Goal: Task Accomplishment & Management: Manage account settings

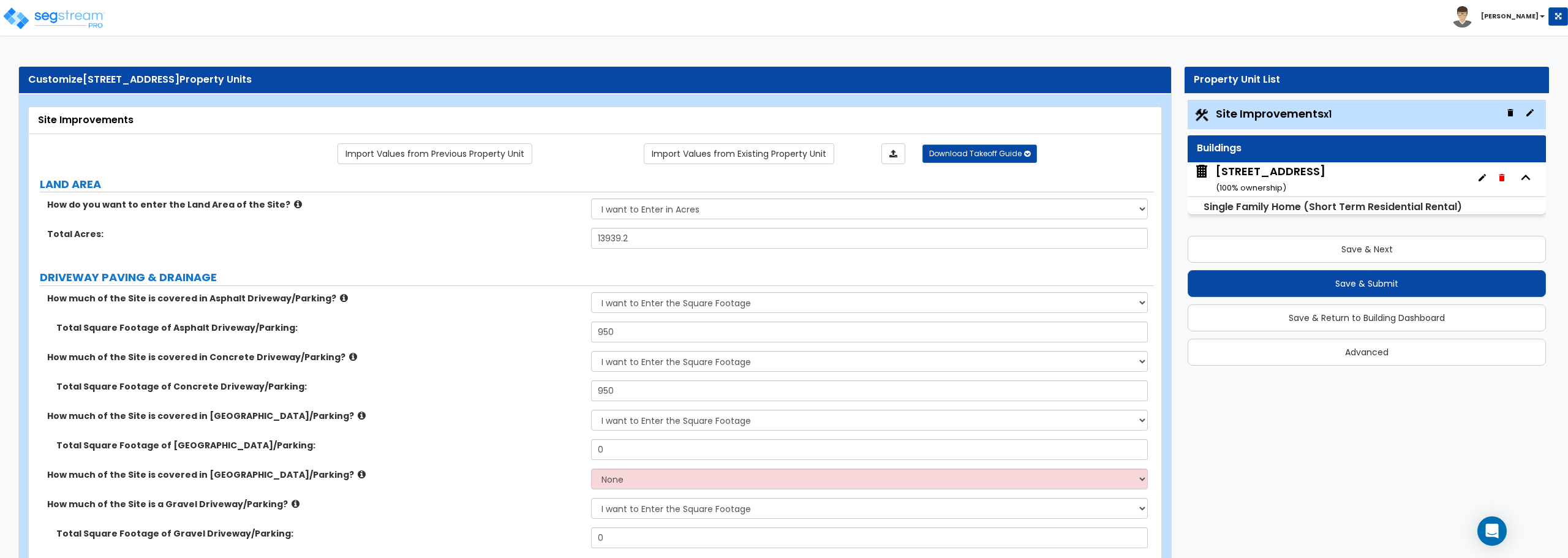
select select "2"
select select "1"
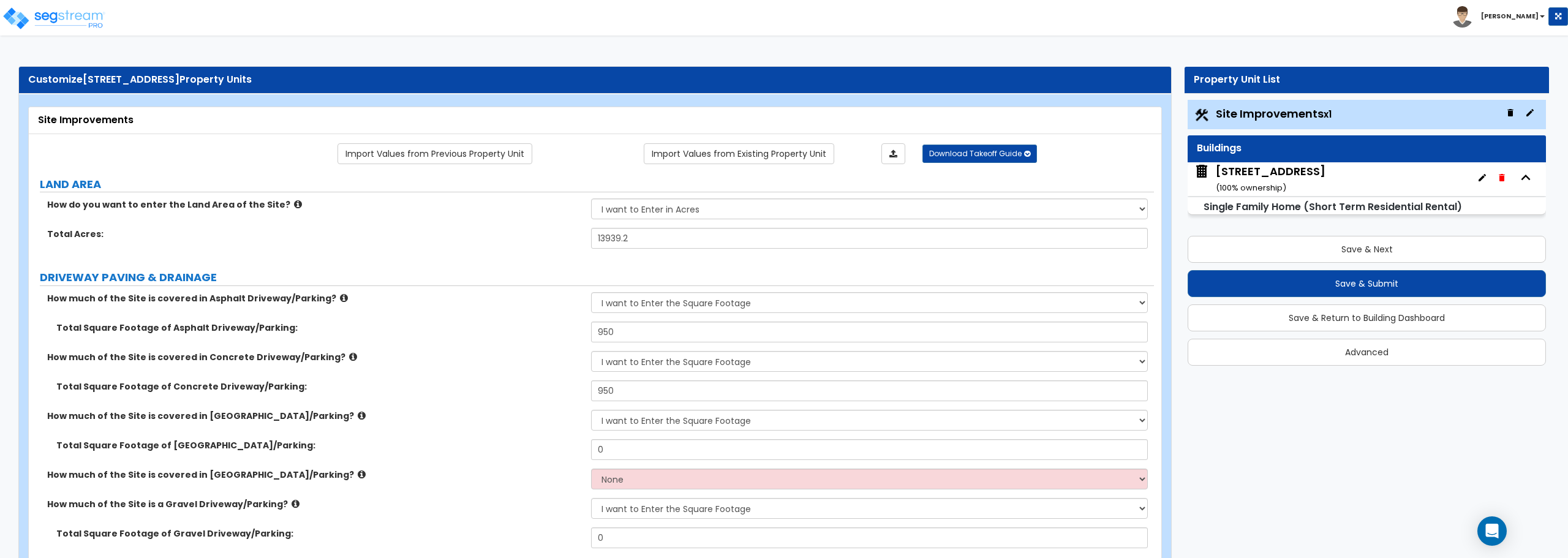
select select "1"
select select "2"
select select "1"
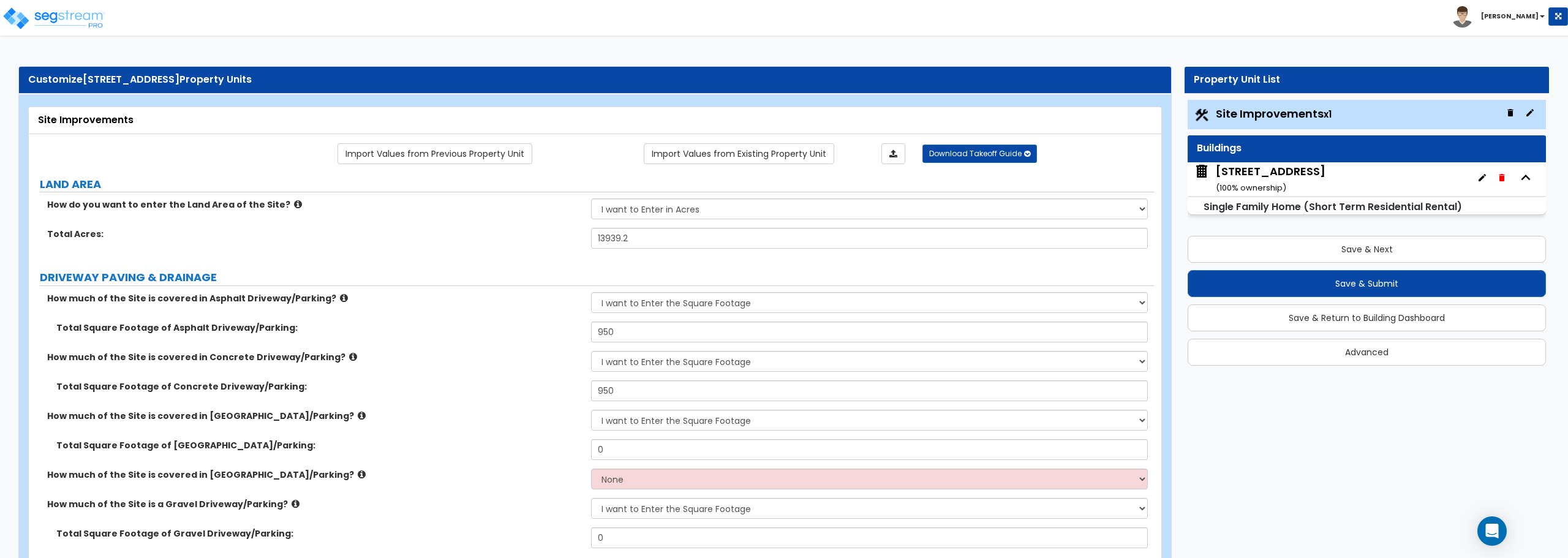
select select "2"
select select "1"
select select "2"
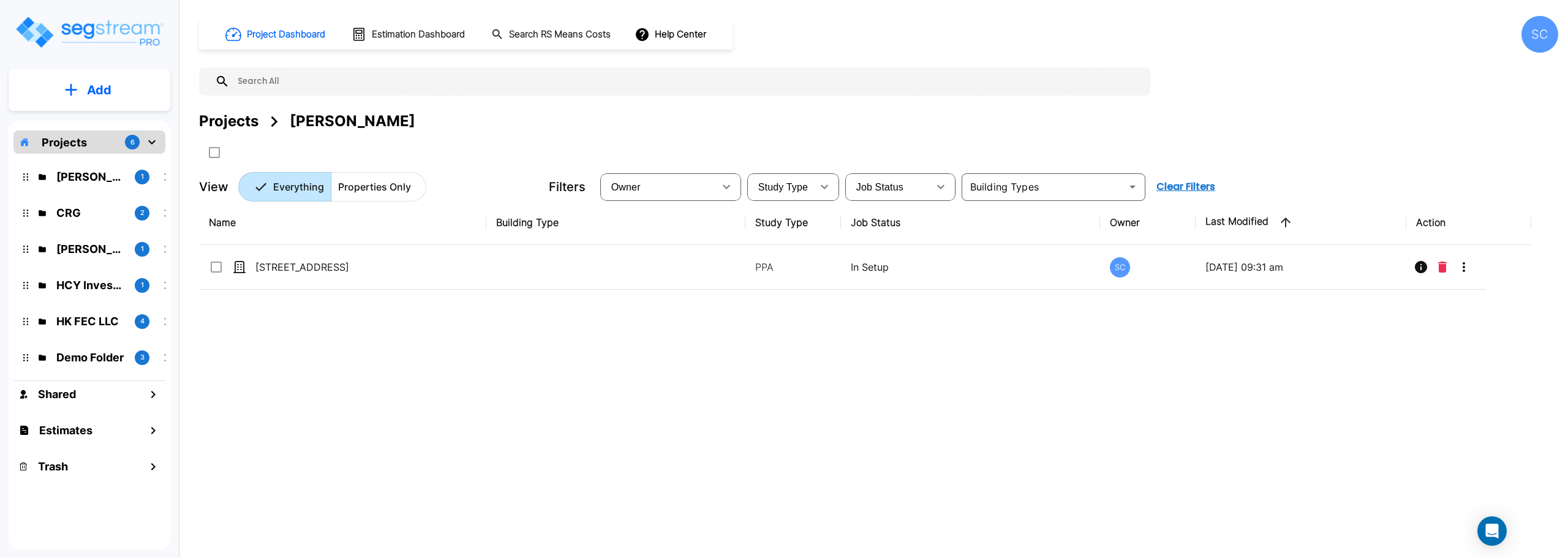
click at [1548, 38] on div "SC" at bounding box center [1539, 34] width 36 height 36
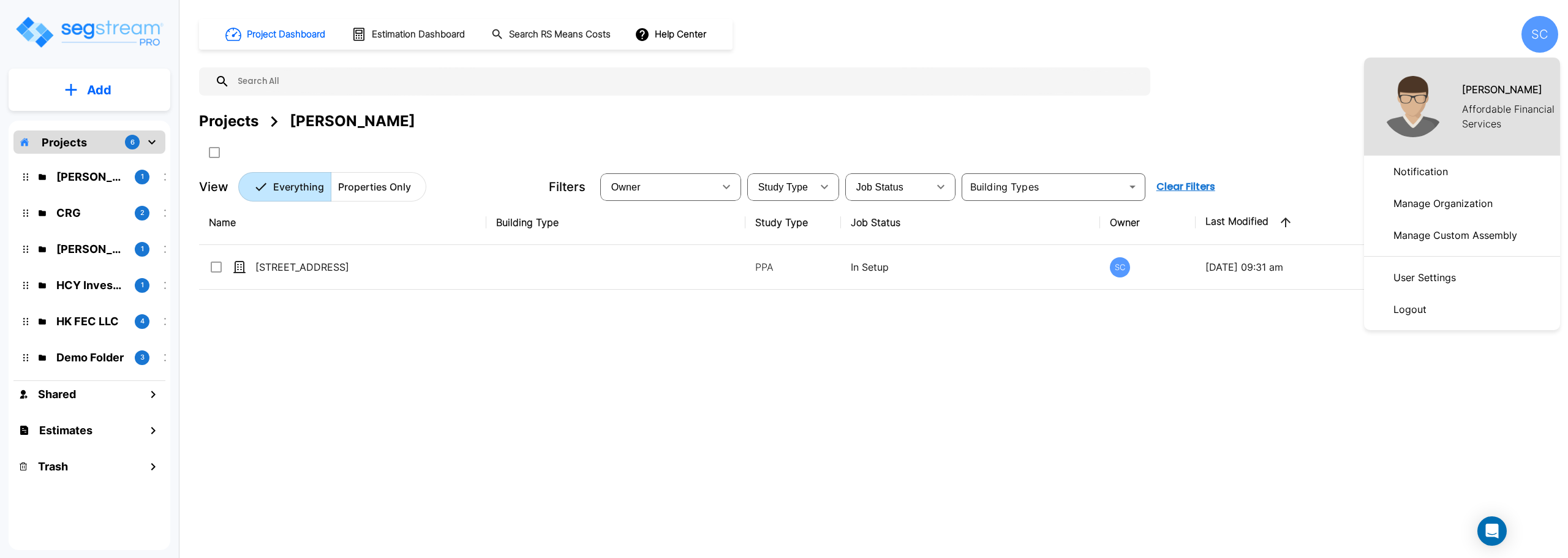
click at [1424, 201] on p "Manage Organization" at bounding box center [1443, 203] width 109 height 25
